Goal: Information Seeking & Learning: Learn about a topic

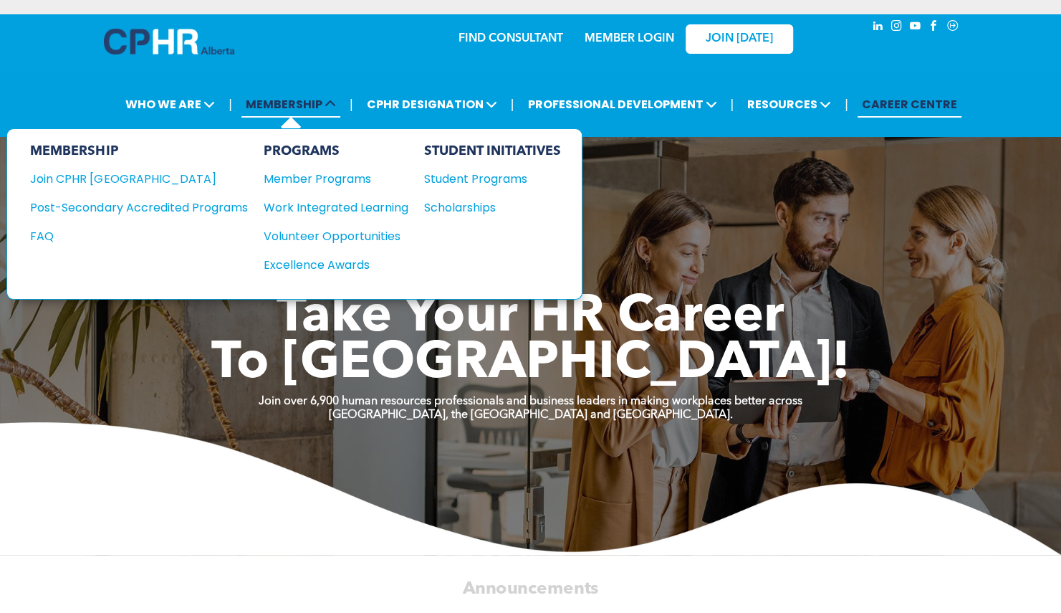
click at [336, 95] on span "MEMBERSHIP" at bounding box center [291, 104] width 99 height 27
click at [194, 209] on div "Post-Secondary Accredited Programs" at bounding box center [128, 208] width 196 height 18
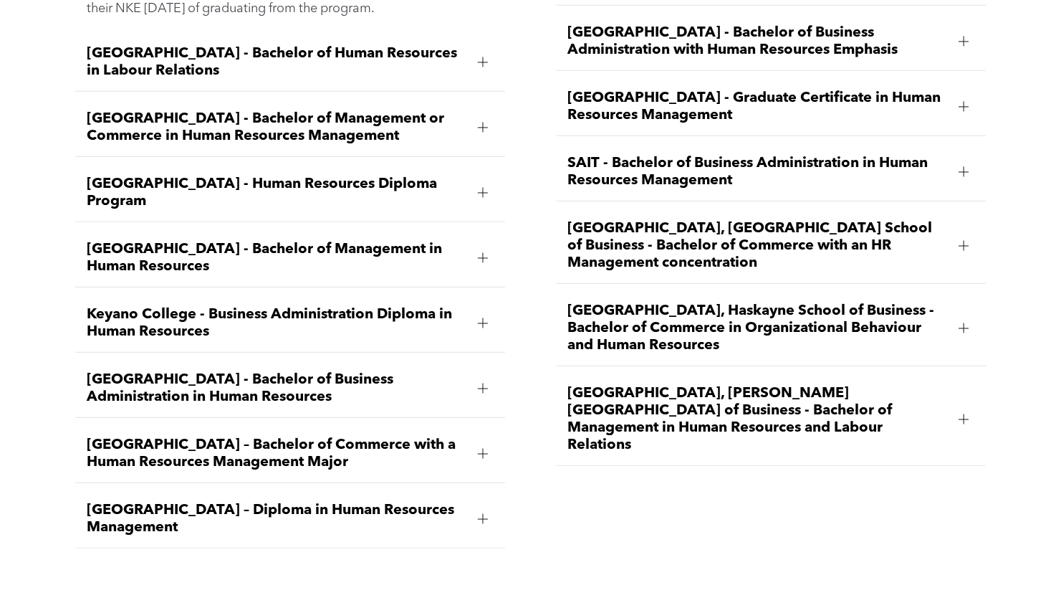
scroll to position [2208, 0]
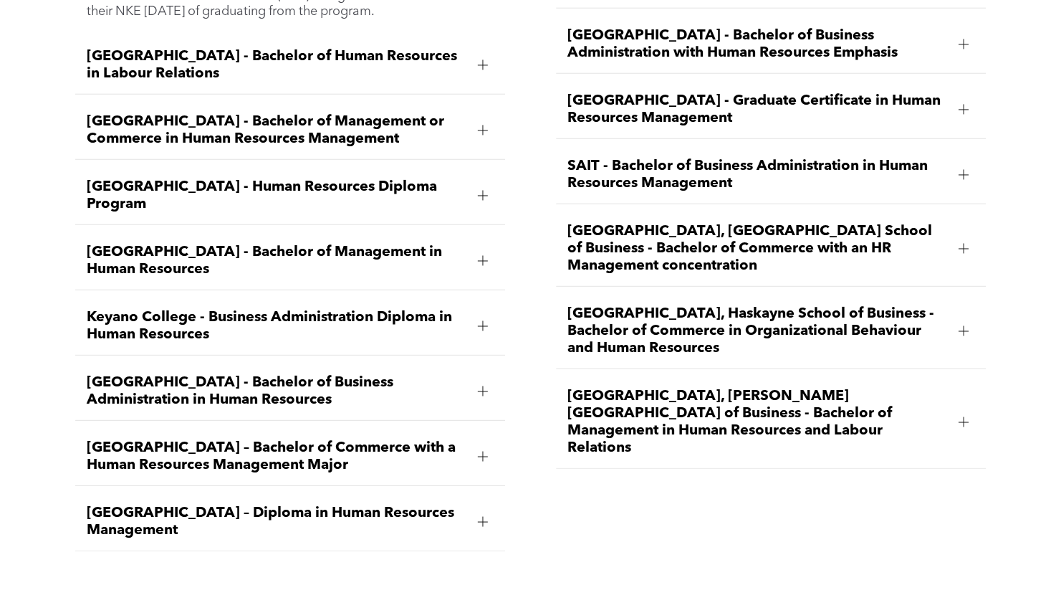
click at [464, 505] on span "[GEOGRAPHIC_DATA] – Diploma in Human Resources Management" at bounding box center [277, 522] width 380 height 34
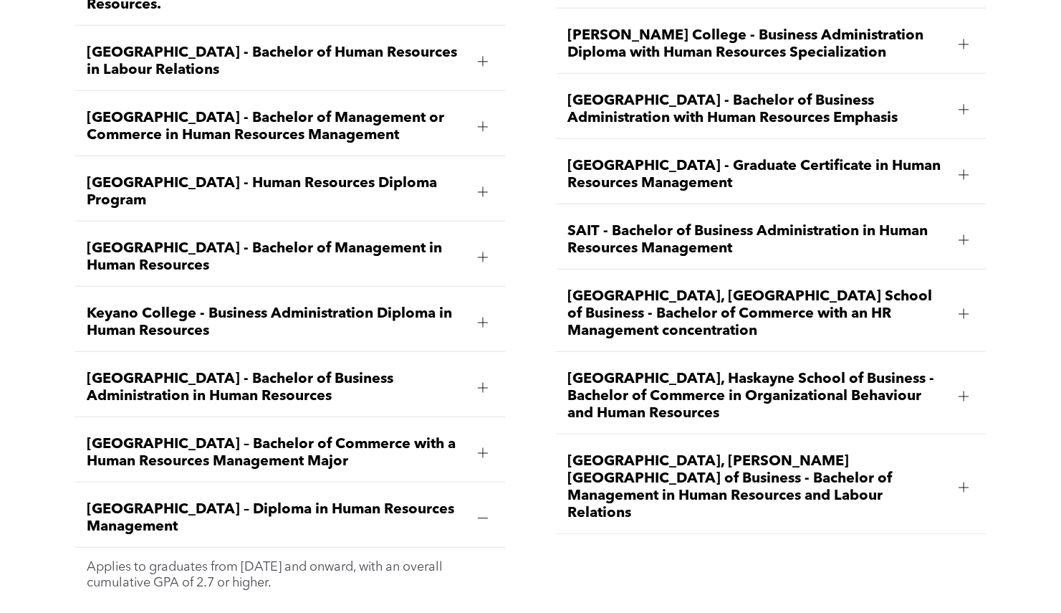
scroll to position [2139, 0]
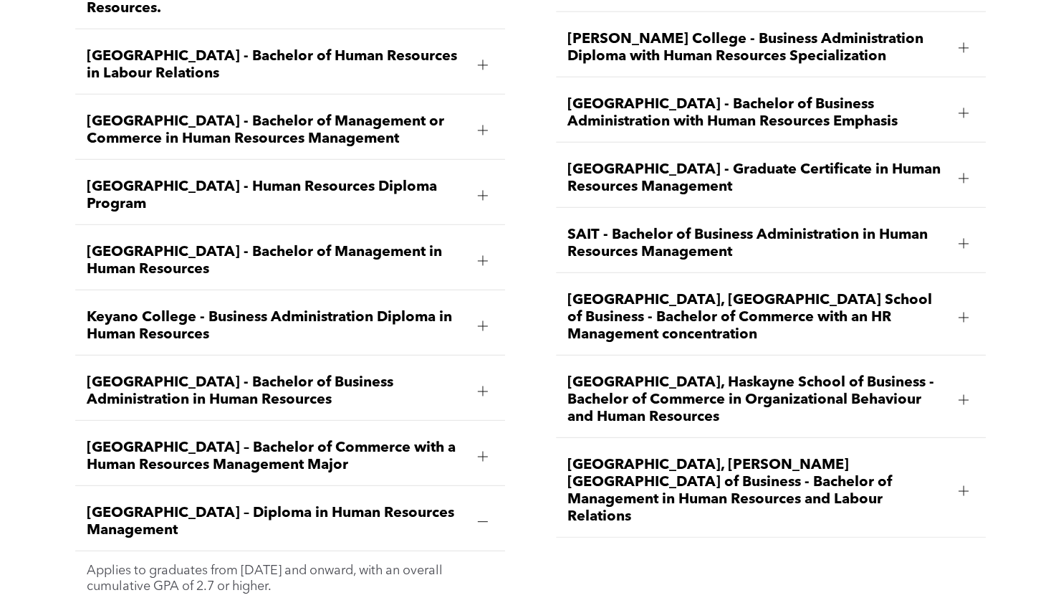
click at [92, 505] on span "[GEOGRAPHIC_DATA] – Diploma in Human Resources Management" at bounding box center [277, 522] width 380 height 34
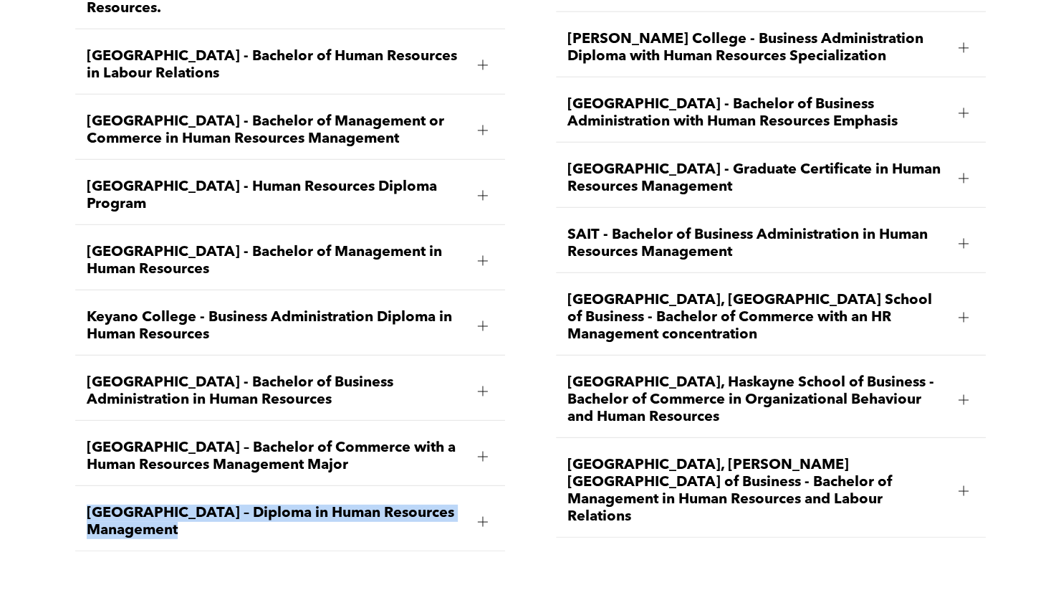
drag, startPoint x: 92, startPoint y: 448, endPoint x: 274, endPoint y: 474, distance: 183.9
click at [274, 505] on span "[GEOGRAPHIC_DATA] – Diploma in Human Resources Management" at bounding box center [277, 522] width 380 height 34
copy span "[GEOGRAPHIC_DATA] – Diploma in Human Resources Management"
